Goal: Task Accomplishment & Management: Use online tool/utility

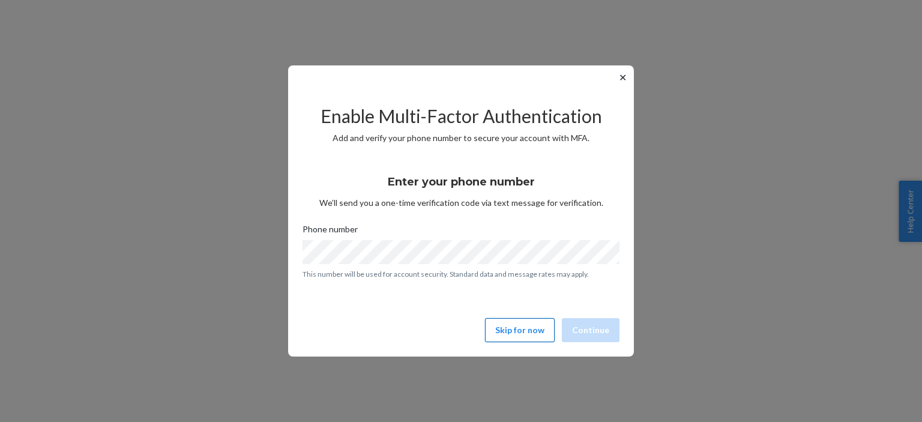
click at [509, 331] on button "Skip for now" at bounding box center [520, 330] width 70 height 24
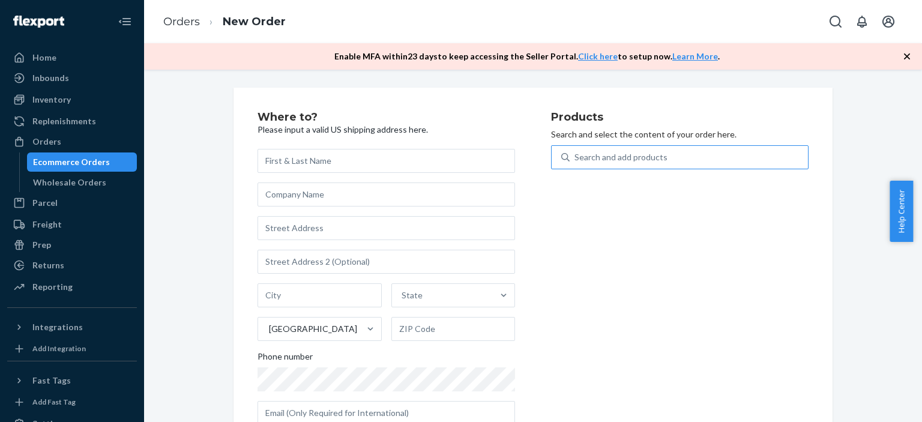
click at [603, 161] on div "Search and add products" at bounding box center [620, 157] width 93 height 12
click at [576, 161] on input "Search and add products" at bounding box center [574, 157] width 1 height 12
click at [603, 155] on div "Search and add products" at bounding box center [620, 157] width 93 height 12
click at [576, 155] on input "0 results available. Use Up and Down to choose options, press Enter to select t…" at bounding box center [574, 157] width 1 height 12
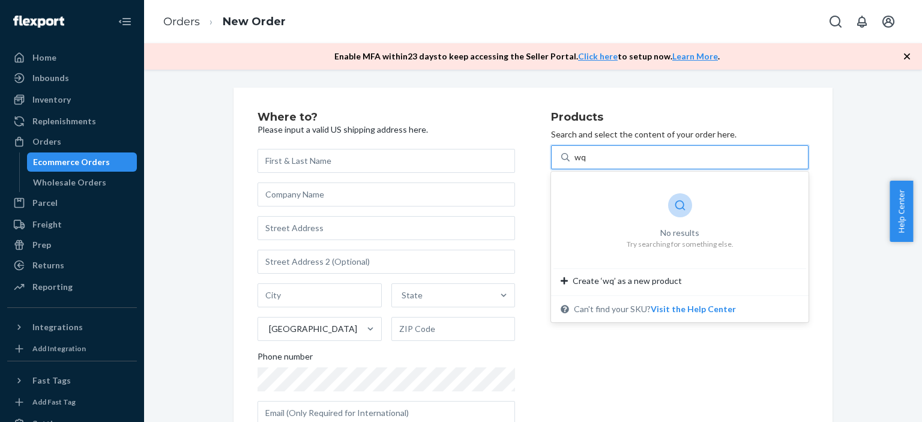
type input "w"
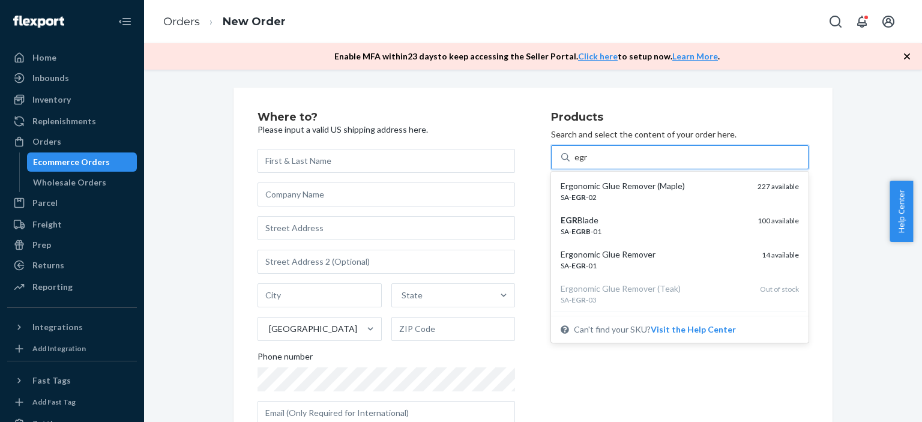
type input "egr"
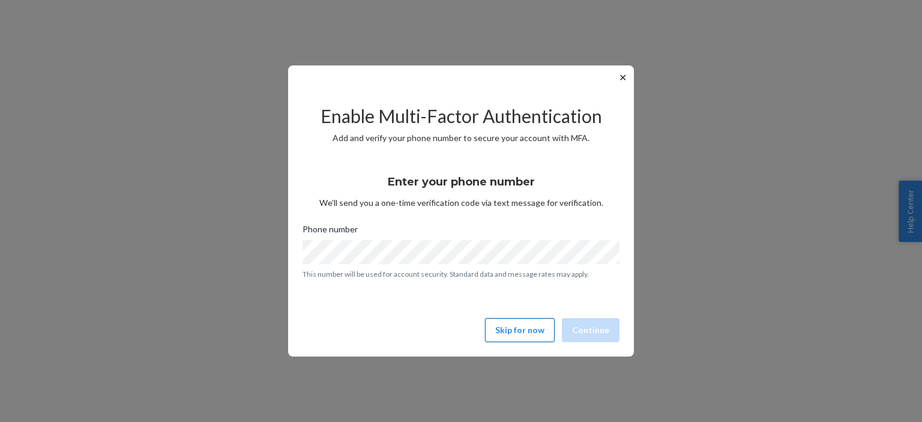
click at [499, 328] on button "Skip for now" at bounding box center [520, 330] width 70 height 24
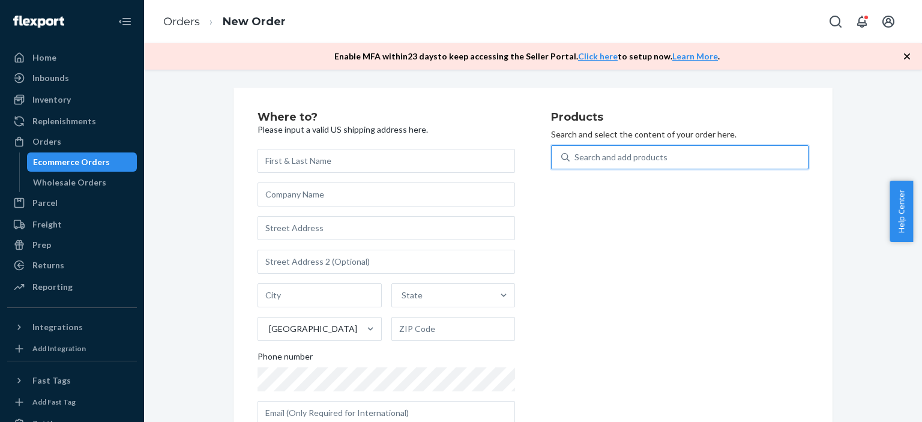
click at [605, 155] on div "Search and add products" at bounding box center [620, 157] width 93 height 12
click at [576, 155] on input "0 results available. Use Up and Down to choose options, press Enter to select t…" at bounding box center [574, 157] width 1 height 12
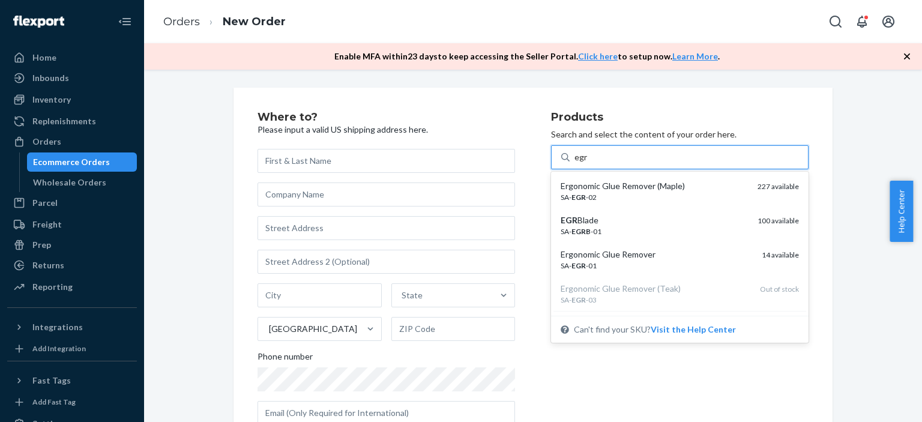
type input "egr"
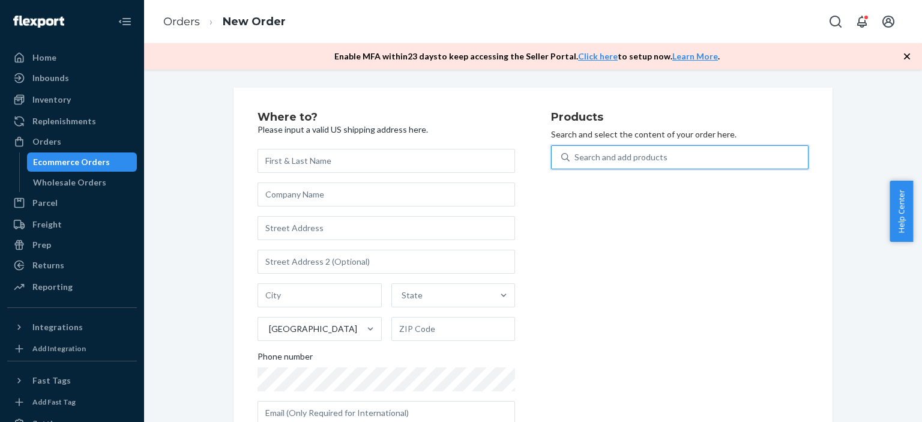
click at [615, 161] on div "Search and add products" at bounding box center [620, 157] width 93 height 12
click at [576, 161] on input "0 results available. Select is focused ,type to refine list, press Down to open…" at bounding box center [574, 157] width 1 height 12
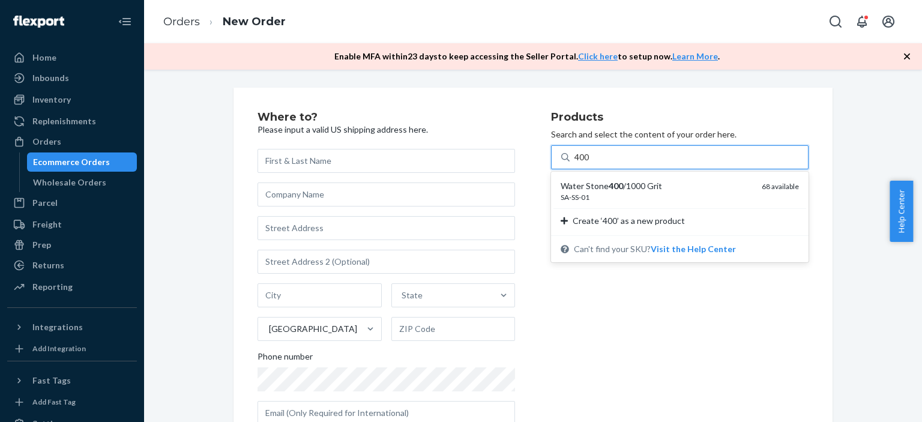
type input "400"
